Goal: Check status: Check status

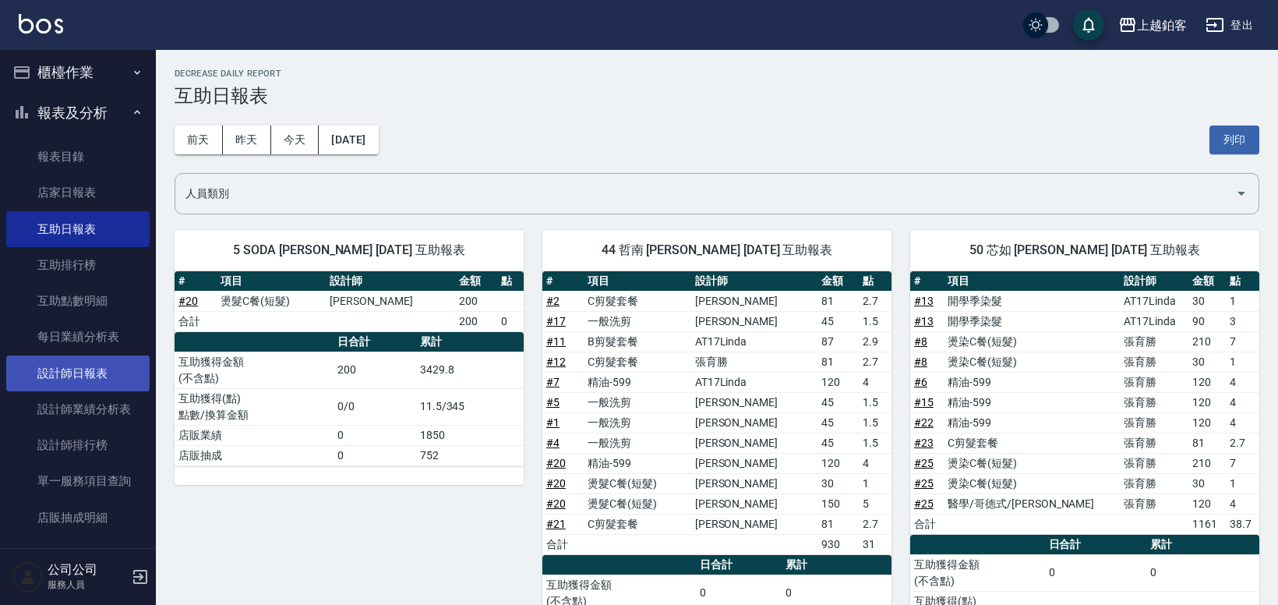
click at [82, 379] on link "設計師日報表" at bounding box center [77, 373] width 143 height 36
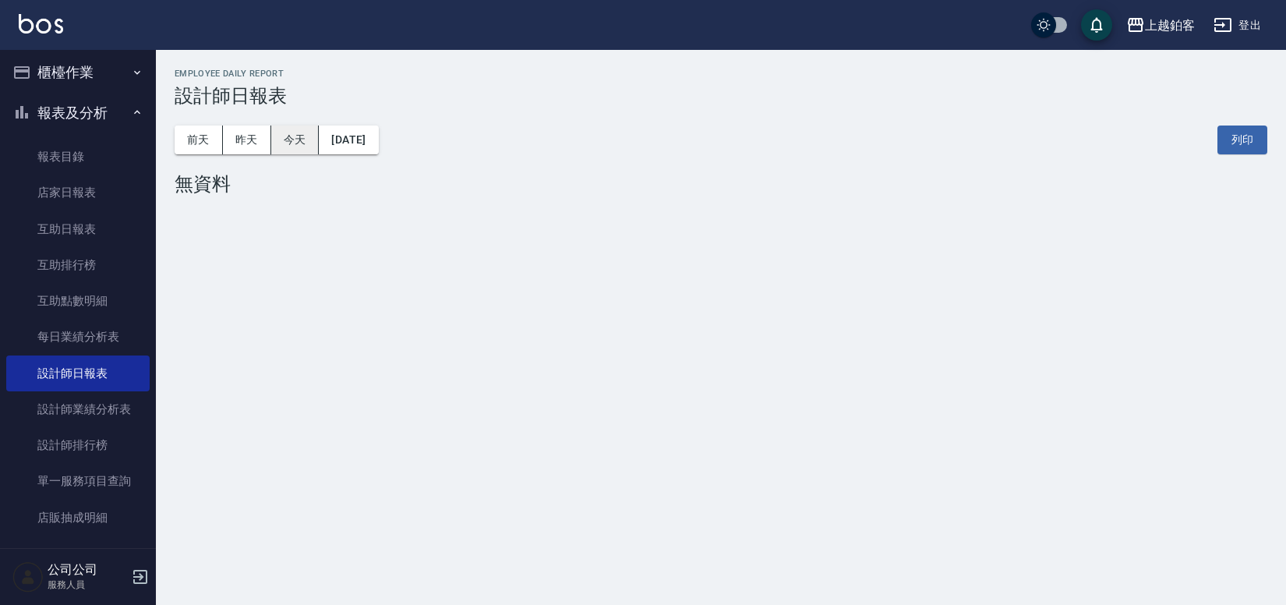
click at [292, 147] on button "今天" at bounding box center [295, 139] width 48 height 29
click at [260, 143] on button "昨天" at bounding box center [247, 139] width 48 height 29
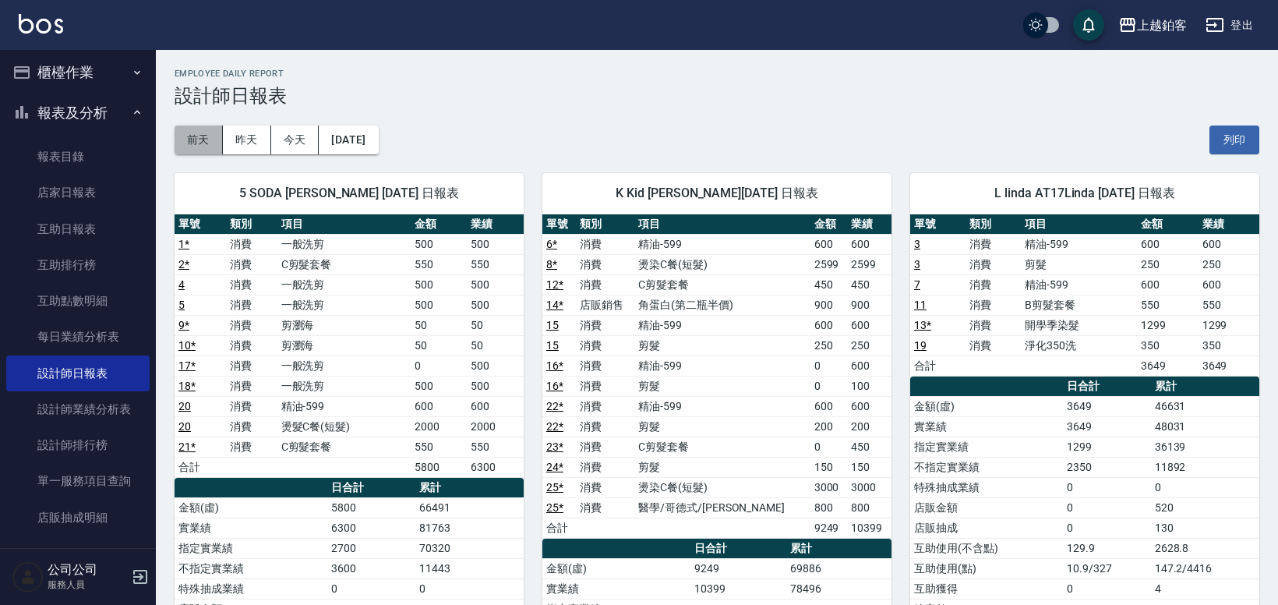
click at [208, 143] on button "前天" at bounding box center [199, 139] width 48 height 29
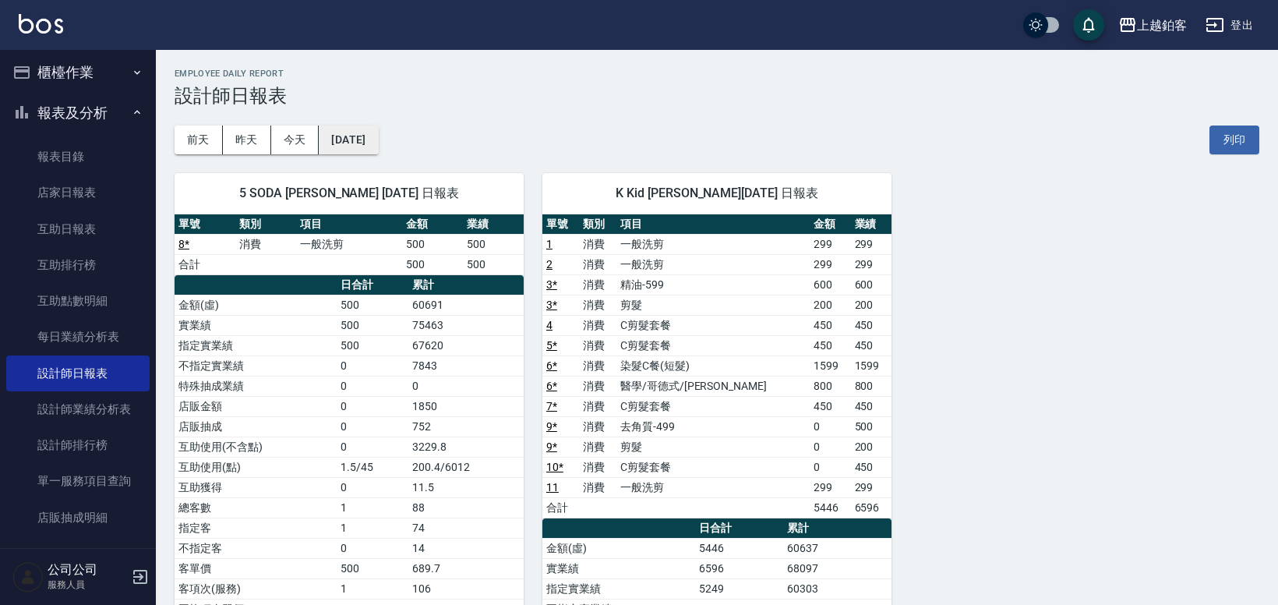
click at [356, 136] on button "[DATE]" at bounding box center [348, 139] width 59 height 29
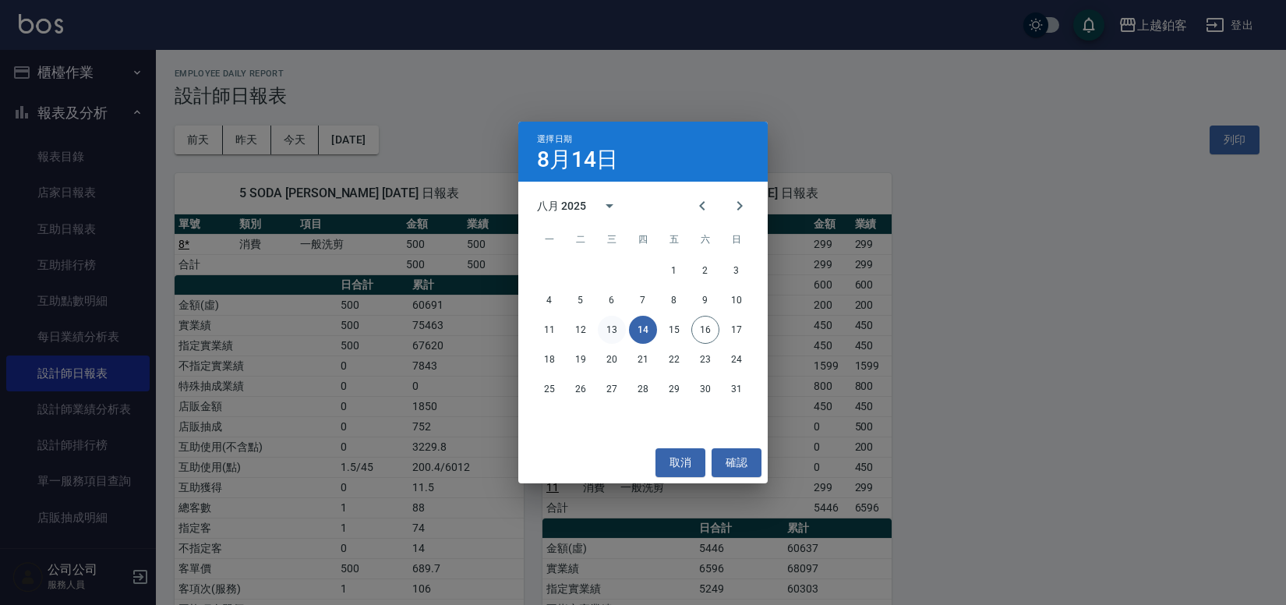
click at [610, 330] on button "13" at bounding box center [612, 330] width 28 height 28
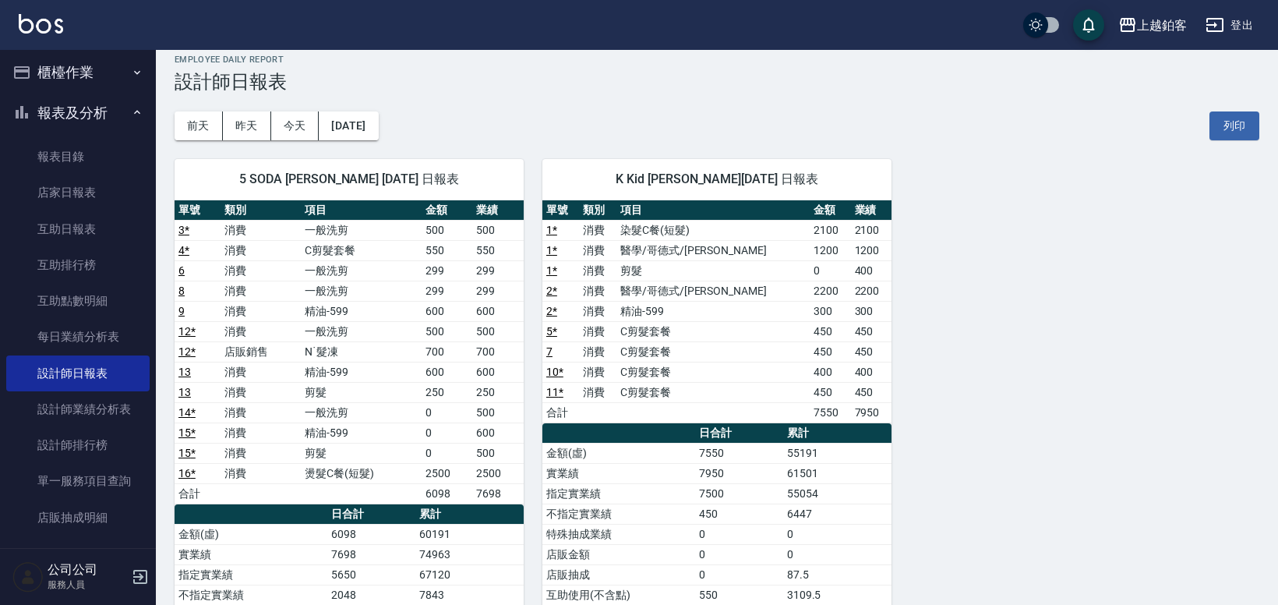
scroll to position [15, 0]
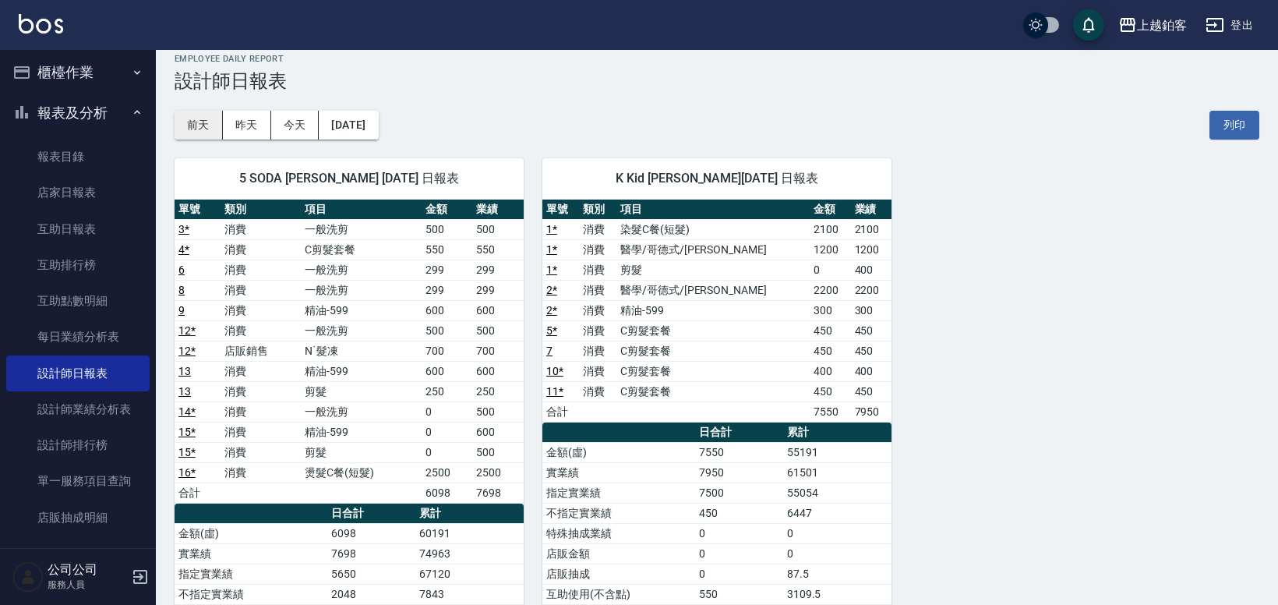
click at [191, 126] on button "前天" at bounding box center [199, 125] width 48 height 29
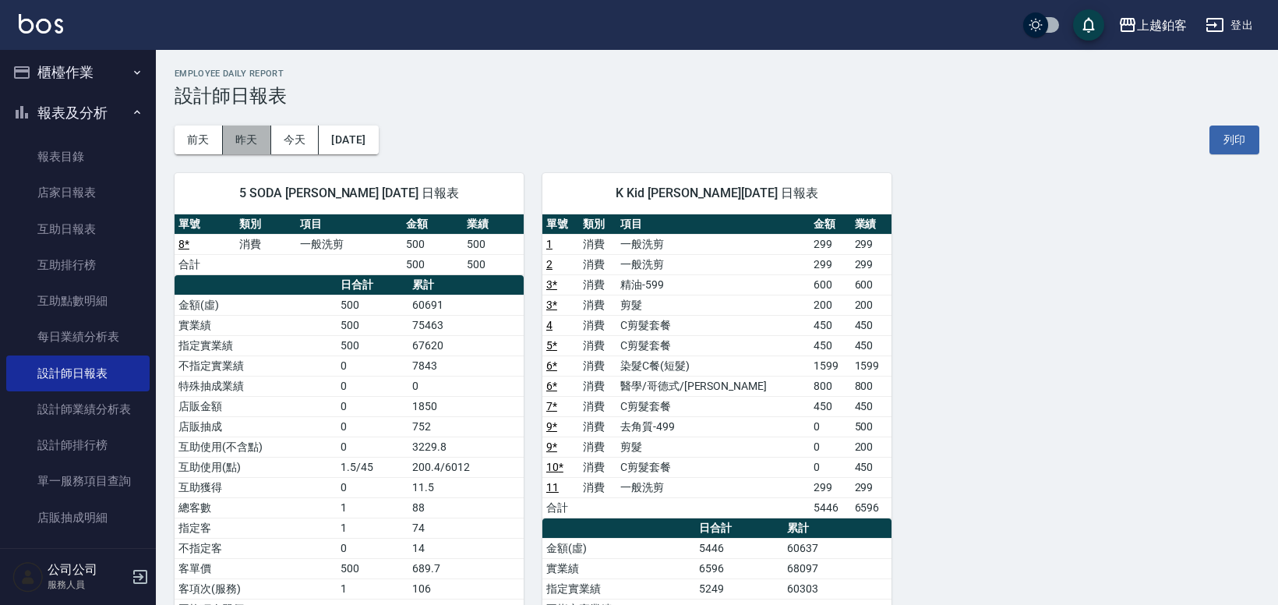
click at [238, 149] on button "昨天" at bounding box center [247, 139] width 48 height 29
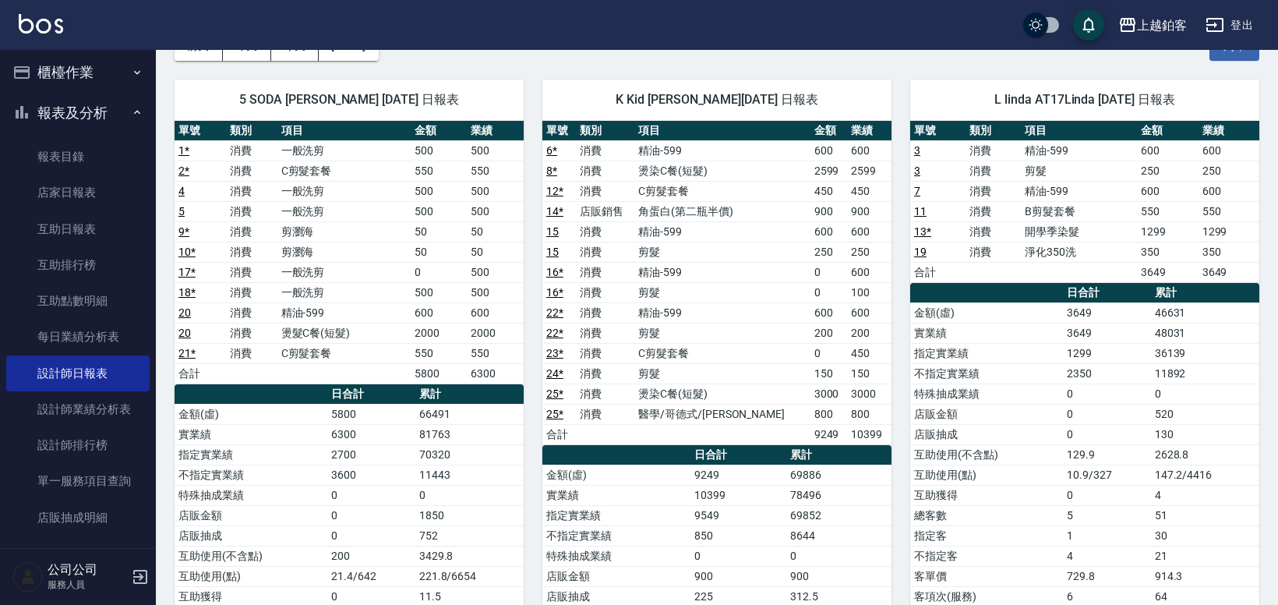
scroll to position [97, 0]
